Goal: Task Accomplishment & Management: Use online tool/utility

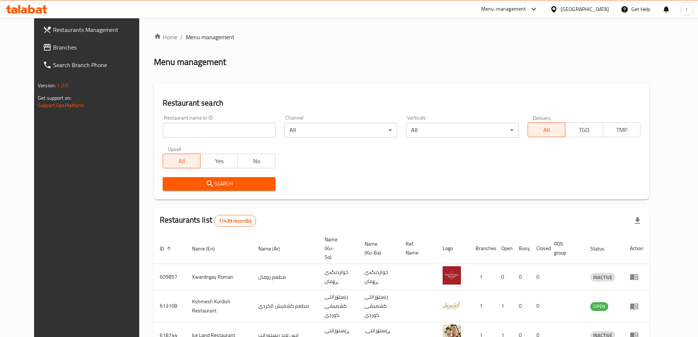
click at [37, 41] on link "Branches" at bounding box center [94, 47] width 114 height 18
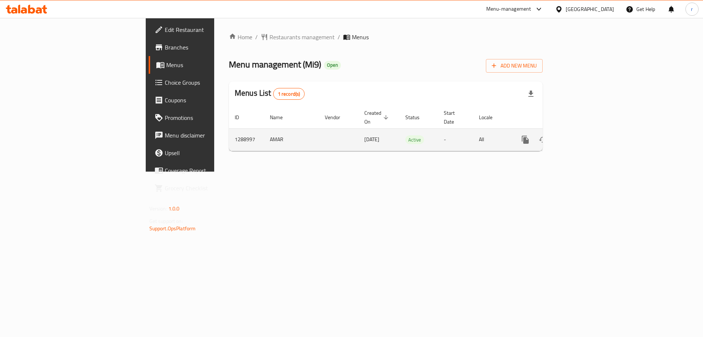
click at [583, 135] on icon "enhanced table" at bounding box center [578, 139] width 9 height 9
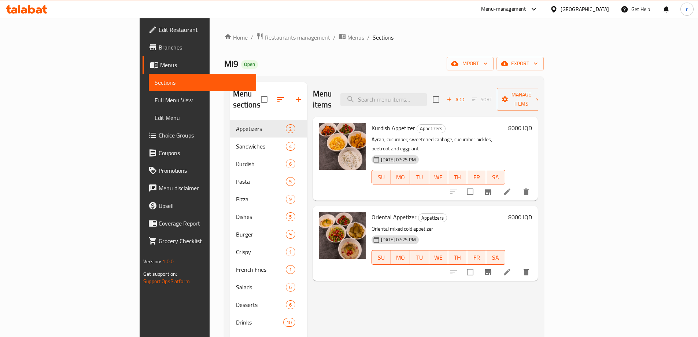
click at [155, 100] on span "Full Menu View" at bounding box center [203, 100] width 96 height 9
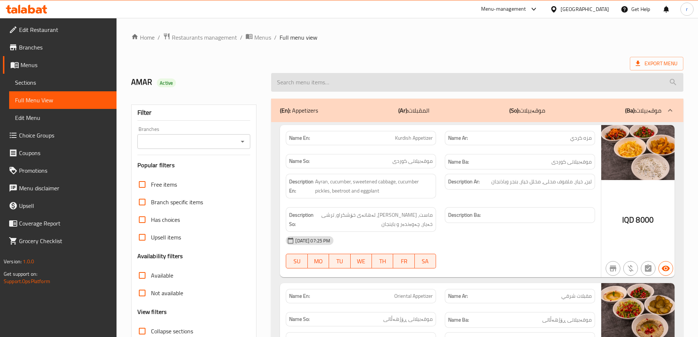
click at [294, 86] on input "search" at bounding box center [477, 82] width 412 height 19
paste input "Fettuccine Alfredo"
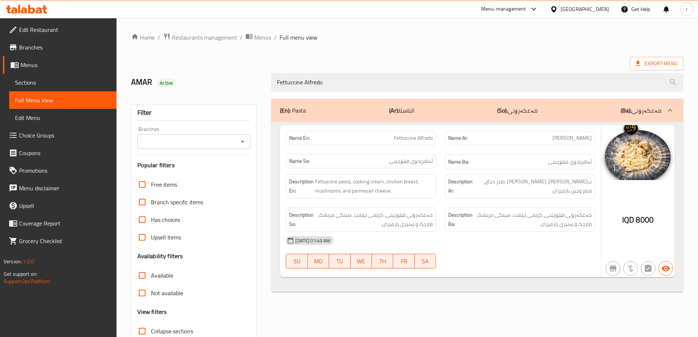
click at [187, 136] on div "Branches" at bounding box center [193, 141] width 113 height 15
type input "Fettuccine Alfredo"
click at [186, 142] on input "Branches" at bounding box center [188, 141] width 97 height 10
click at [189, 171] on li "Mi9, Nawroz" at bounding box center [193, 172] width 113 height 13
type input "Mi9, Nawroz"
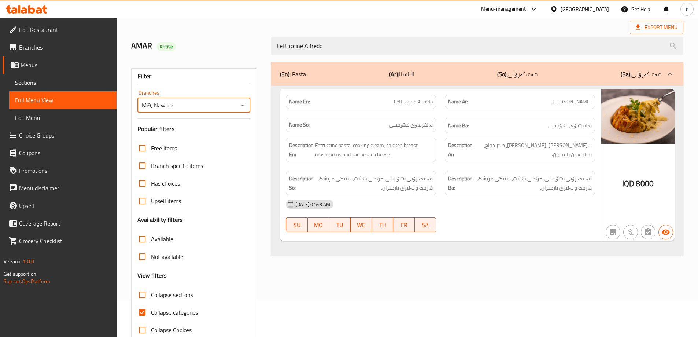
scroll to position [53, 0]
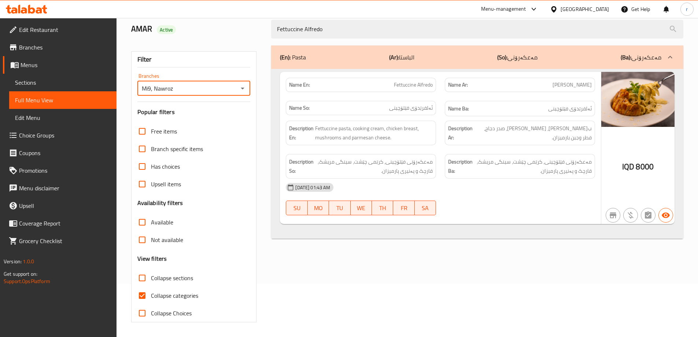
click at [168, 300] on span "Collapse categories" at bounding box center [174, 295] width 47 height 9
click at [151, 300] on input "Collapse categories" at bounding box center [142, 295] width 18 height 18
checkbox input "false"
